Goal: Task Accomplishment & Management: Manage account settings

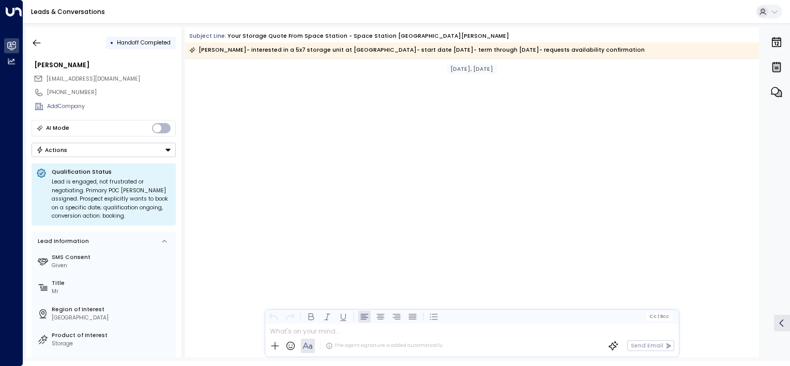
scroll to position [2318, 0]
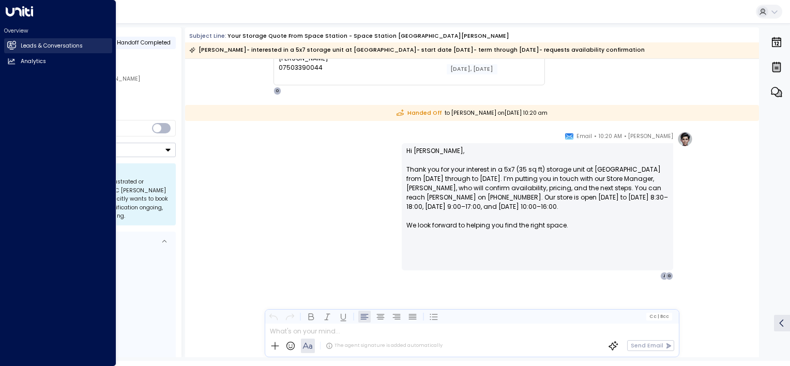
click at [11, 47] on icon at bounding box center [11, 45] width 8 height 6
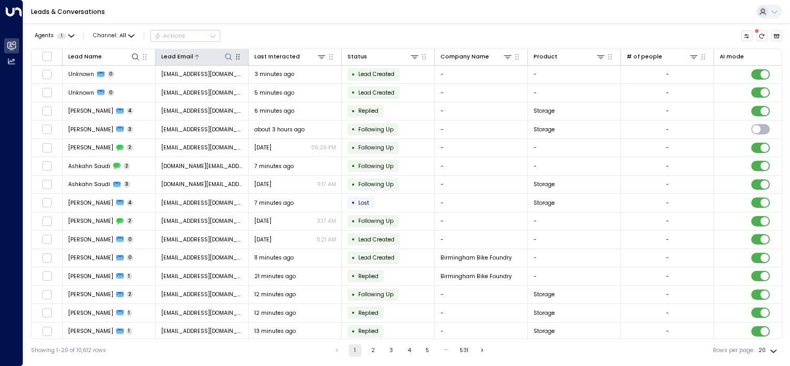
click at [228, 55] on icon at bounding box center [228, 57] width 8 height 8
click at [240, 86] on input "text" at bounding box center [228, 86] width 107 height 17
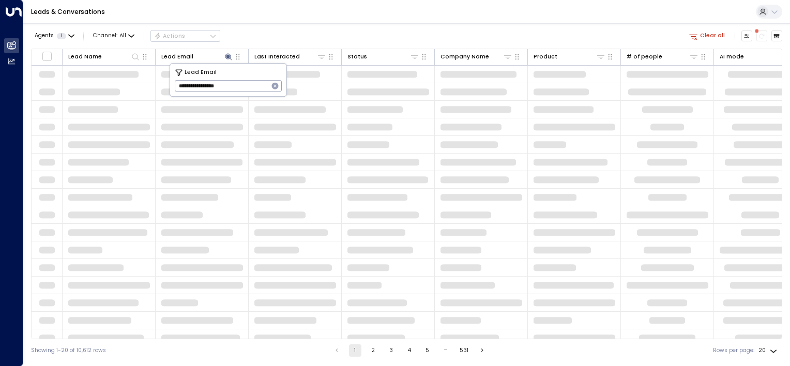
type input "**********"
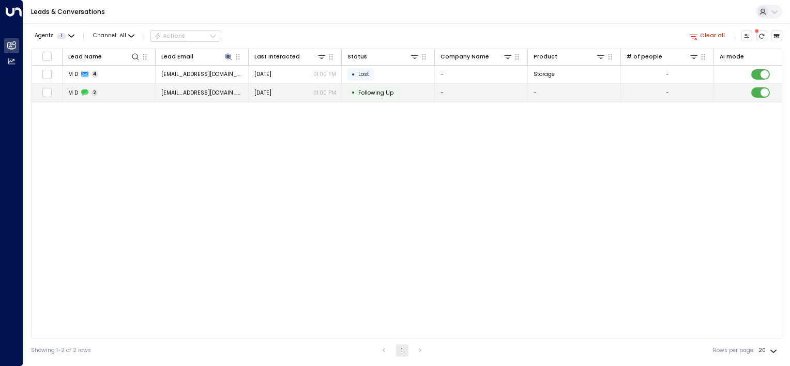
click at [403, 91] on td "• Following Up" at bounding box center [388, 93] width 93 height 18
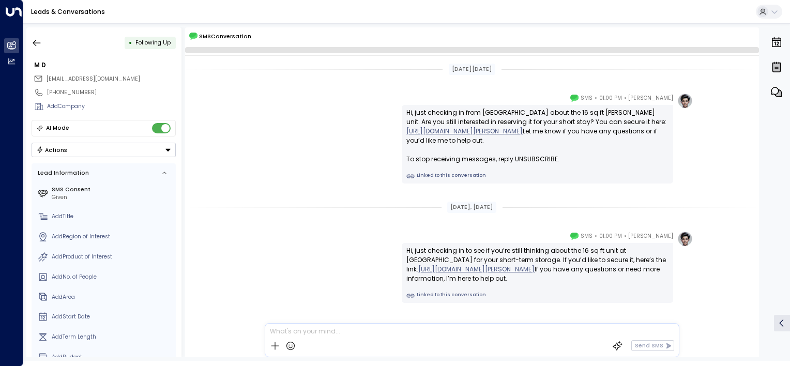
scroll to position [23, 0]
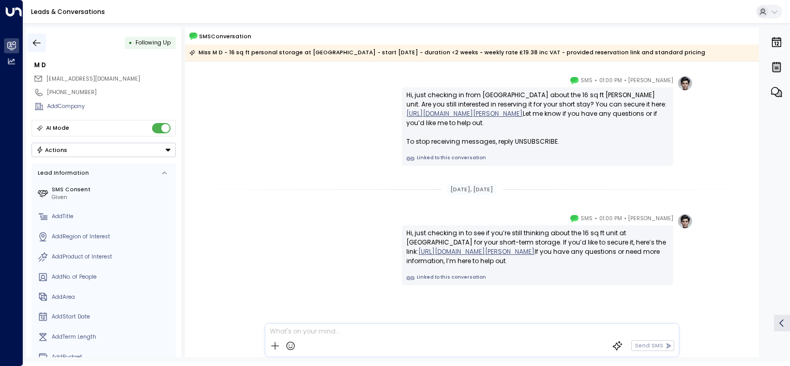
click at [32, 41] on icon "button" at bounding box center [37, 43] width 10 height 10
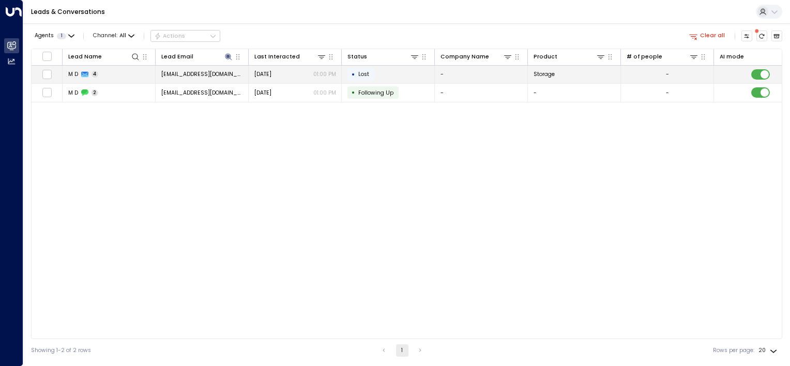
click at [385, 71] on td "• Lost" at bounding box center [388, 75] width 93 height 18
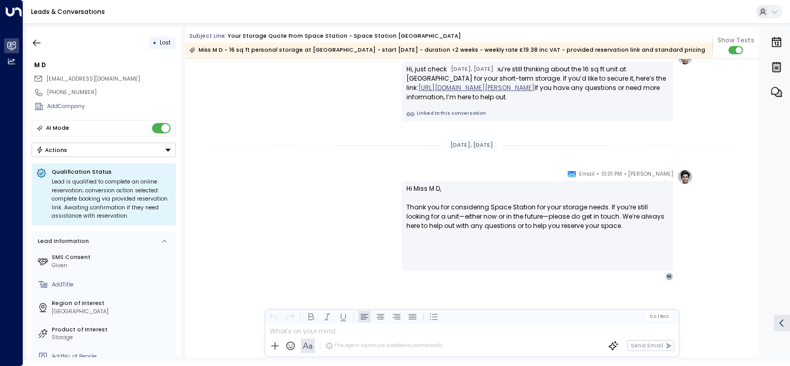
scroll to position [1249, 0]
click at [35, 42] on icon "button" at bounding box center [37, 42] width 8 height 7
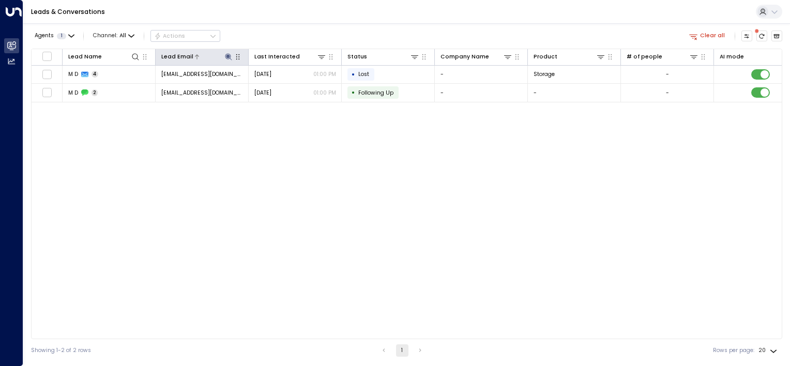
click at [228, 53] on icon at bounding box center [228, 56] width 7 height 7
click at [273, 82] on icon "button" at bounding box center [275, 86] width 8 height 8
click at [186, 86] on input "text" at bounding box center [228, 86] width 107 height 17
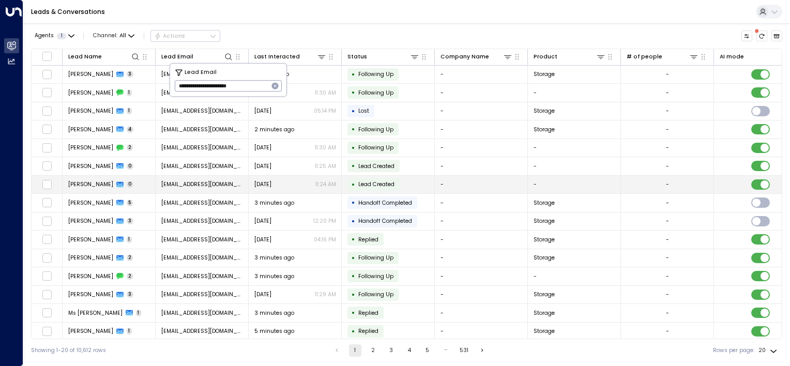
type input "**********"
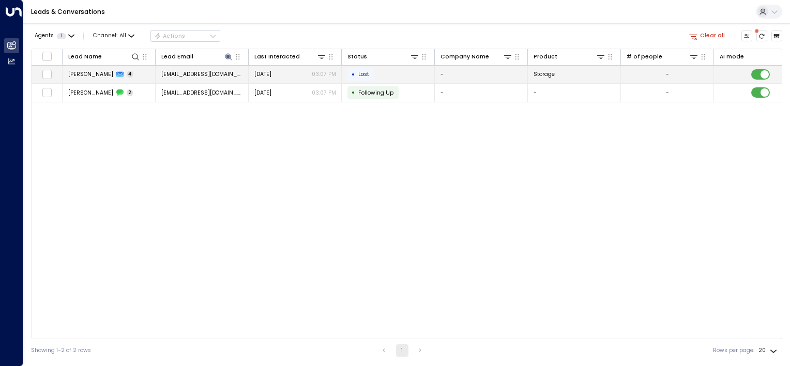
click at [403, 73] on td "• Lost" at bounding box center [388, 75] width 93 height 18
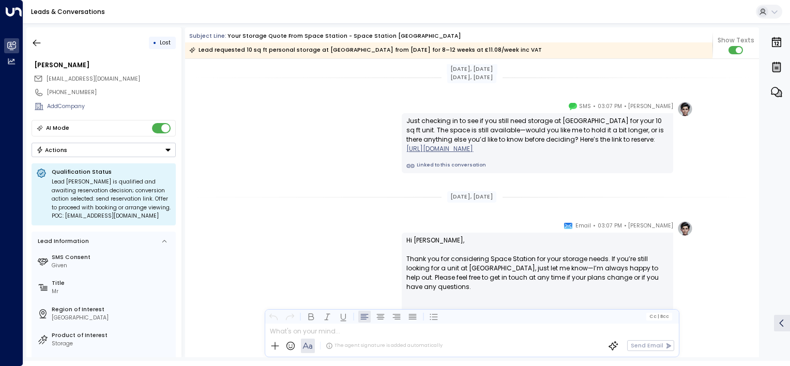
scroll to position [1147, 0]
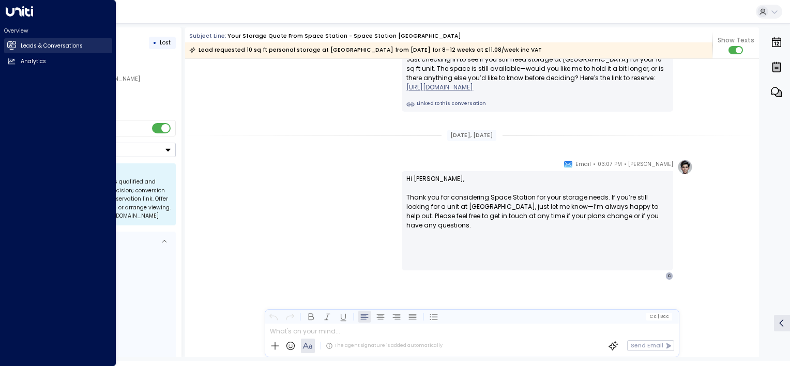
drag, startPoint x: 12, startPoint y: 45, endPoint x: 18, endPoint y: 45, distance: 5.7
click at [12, 45] on icon at bounding box center [11, 45] width 8 height 6
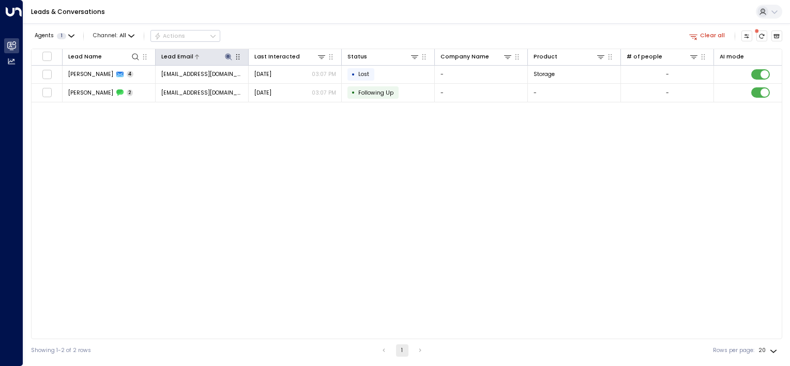
click at [227, 54] on icon at bounding box center [228, 57] width 8 height 8
click at [276, 86] on icon "button" at bounding box center [275, 86] width 7 height 7
click at [184, 85] on input "text" at bounding box center [228, 86] width 107 height 17
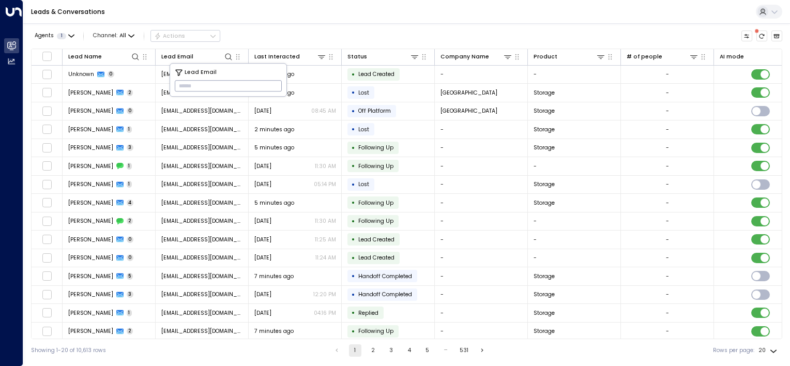
paste input "**********"
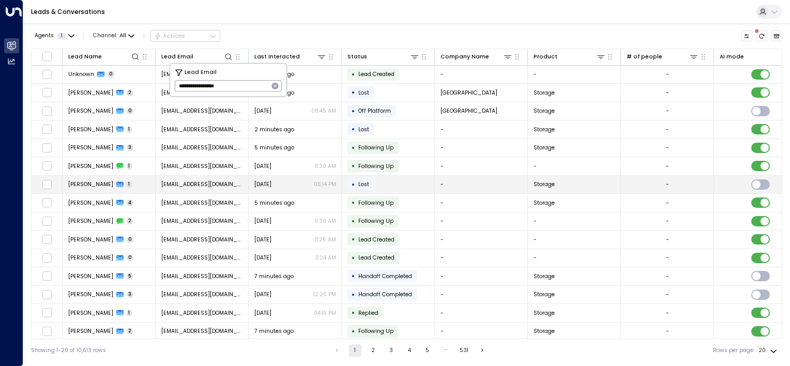
type input "**********"
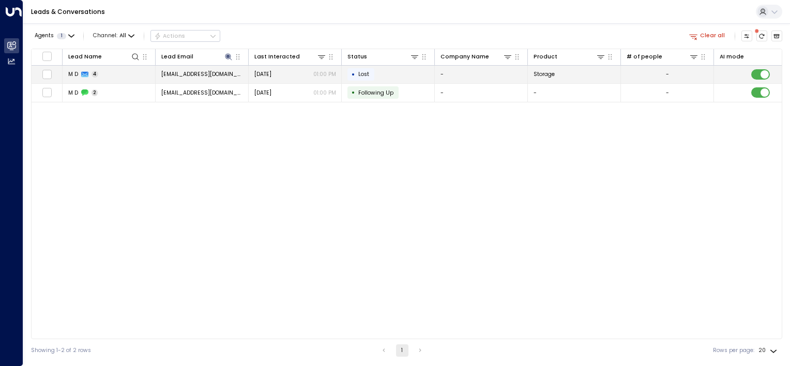
click at [398, 77] on td "• Lost" at bounding box center [388, 75] width 93 height 18
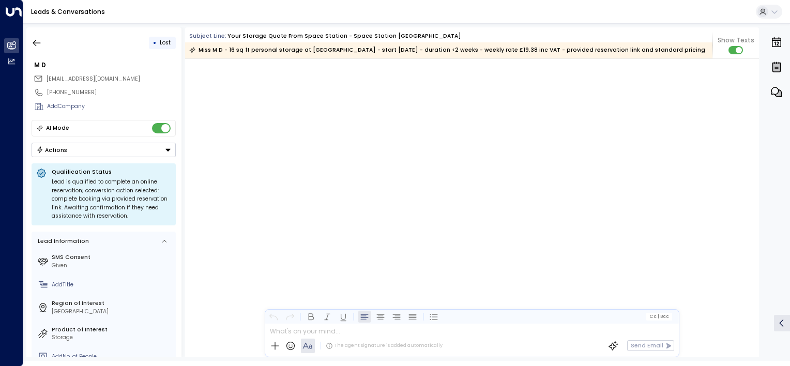
scroll to position [2064, 0]
